Goal: Browse casually

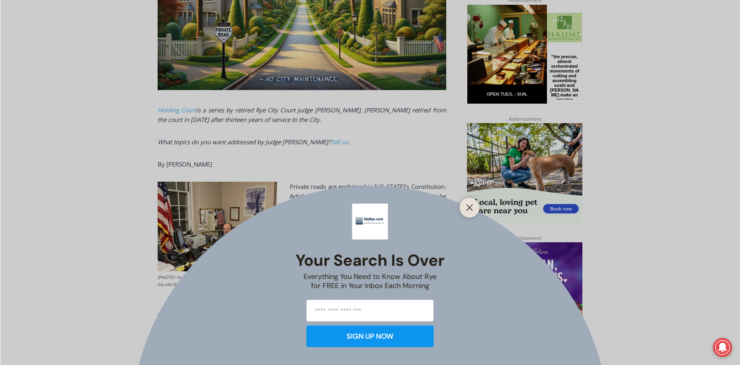
scroll to position [418, 0]
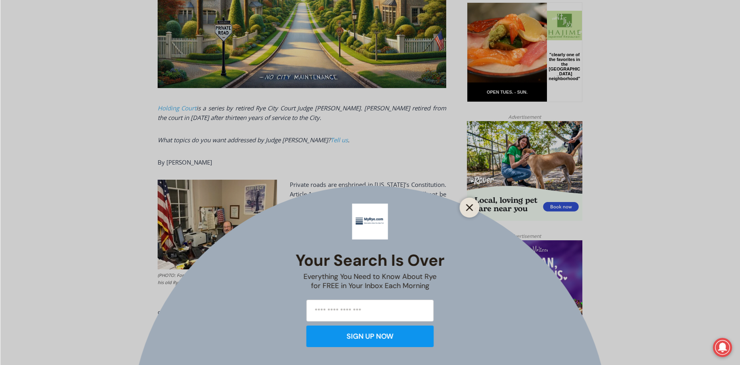
click at [467, 206] on icon "Close" at bounding box center [469, 207] width 7 height 7
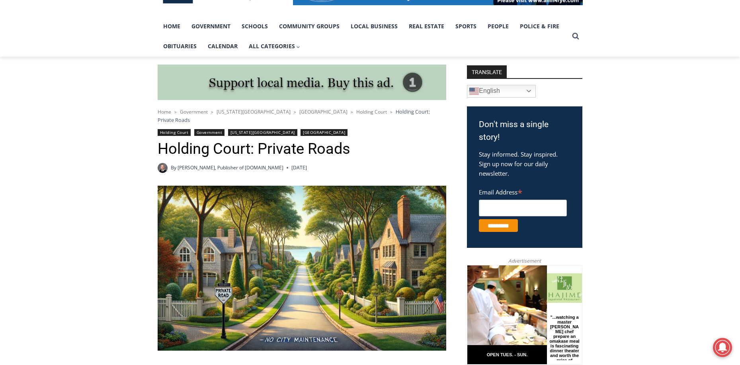
scroll to position [0, 0]
